Goal: Task Accomplishment & Management: Manage account settings

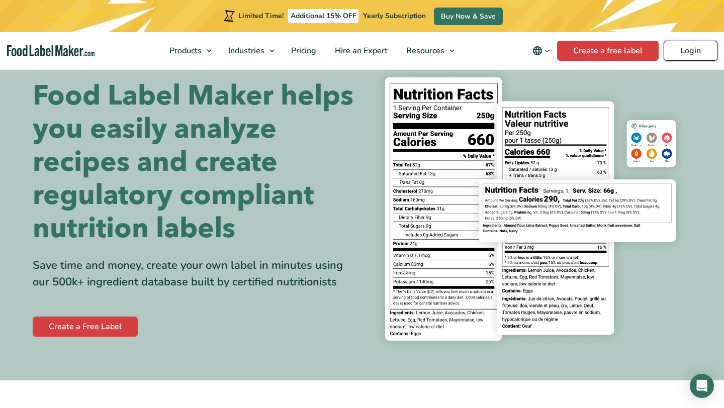
click at [688, 50] on link "Login" at bounding box center [691, 51] width 54 height 20
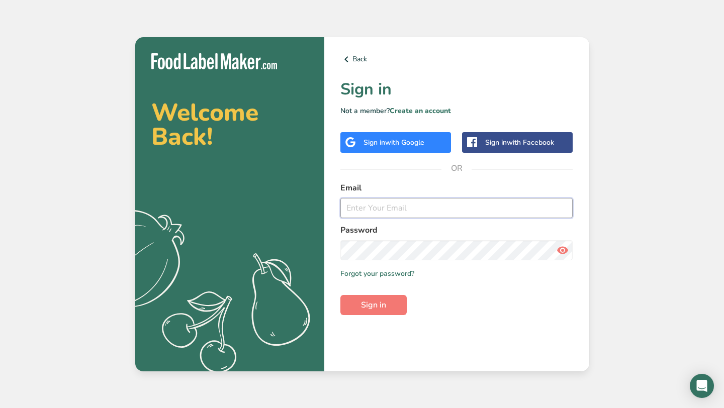
click at [420, 212] on input "email" at bounding box center [456, 208] width 233 height 20
type input "Iamisaiahwalters@gmail.com"
click at [340, 295] on button "Sign in" at bounding box center [373, 305] width 66 height 20
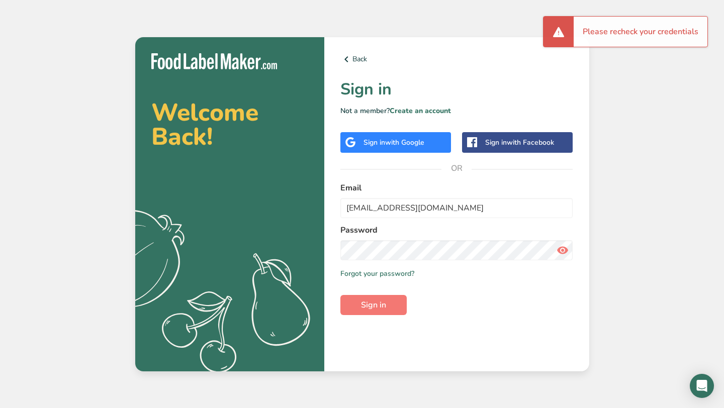
click at [416, 141] on span "with Google" at bounding box center [404, 143] width 39 height 10
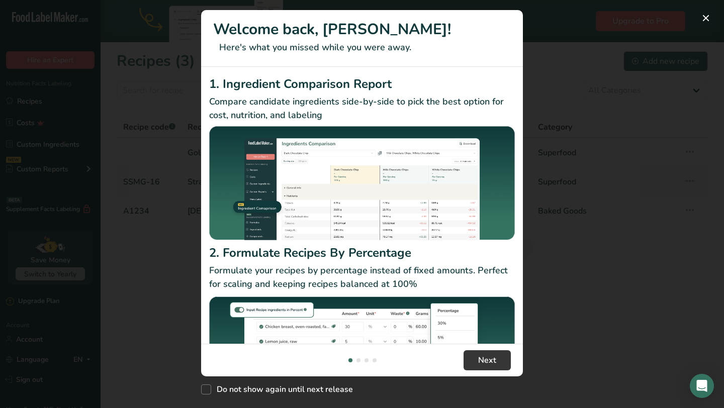
click at [697, 20] on div "New Features" at bounding box center [362, 204] width 724 height 408
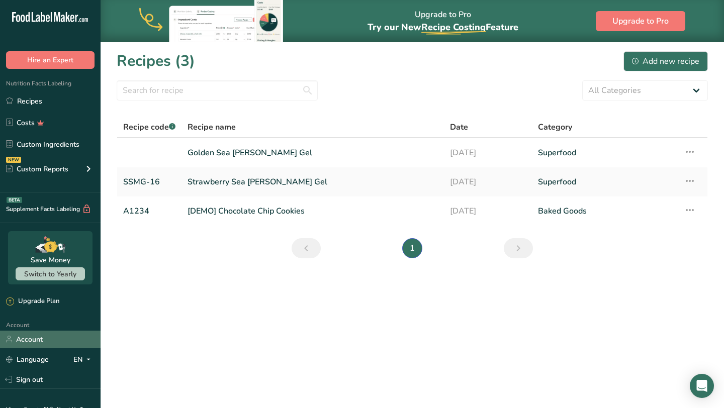
click at [57, 342] on link "Account" at bounding box center [50, 340] width 101 height 18
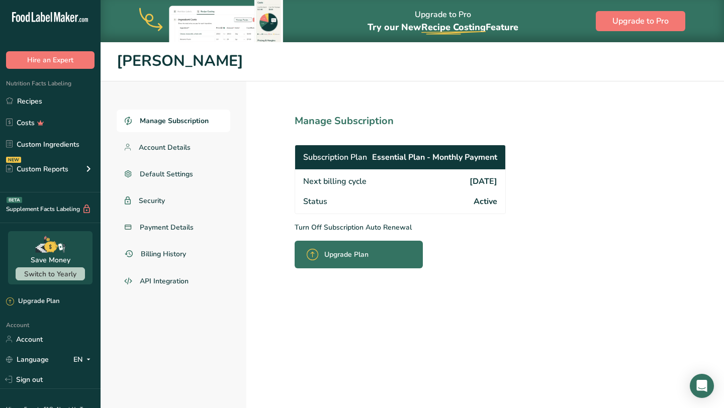
click at [331, 226] on p "Turn Off Subscription Auto Renewal" at bounding box center [422, 227] width 255 height 11
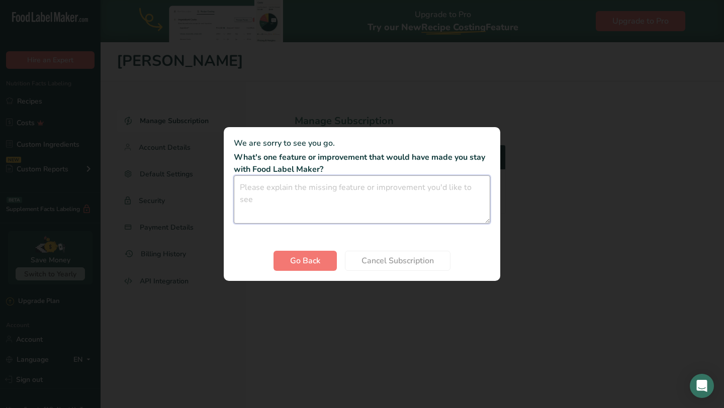
click at [332, 189] on textarea "Cancel subscription modal" at bounding box center [362, 199] width 256 height 48
type textarea "money"
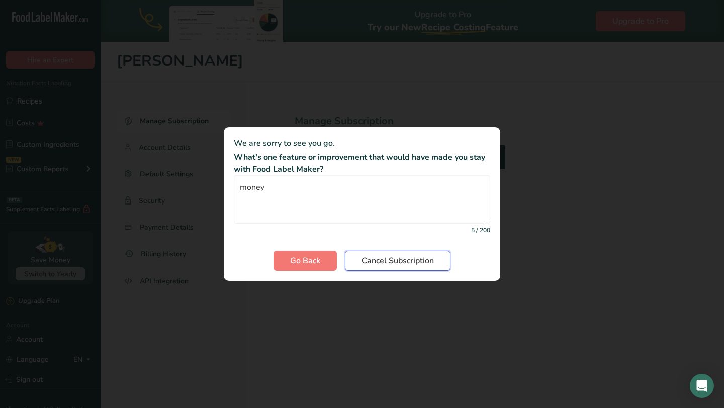
click at [375, 257] on span "Cancel Subscription" at bounding box center [397, 261] width 72 height 12
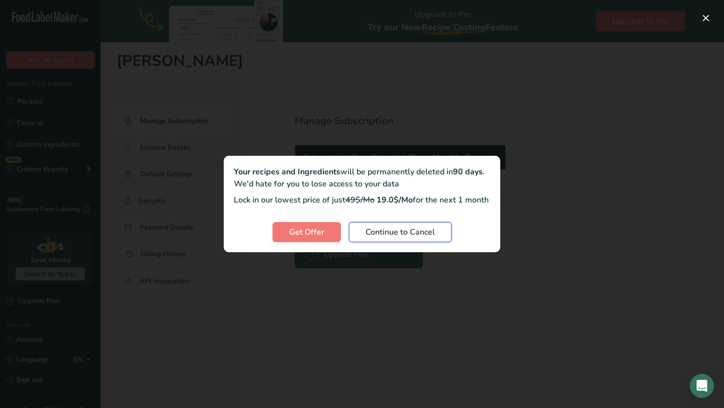
click at [359, 237] on button "Continue to Cancel" at bounding box center [400, 232] width 103 height 20
